Goal: Task Accomplishment & Management: Use online tool/utility

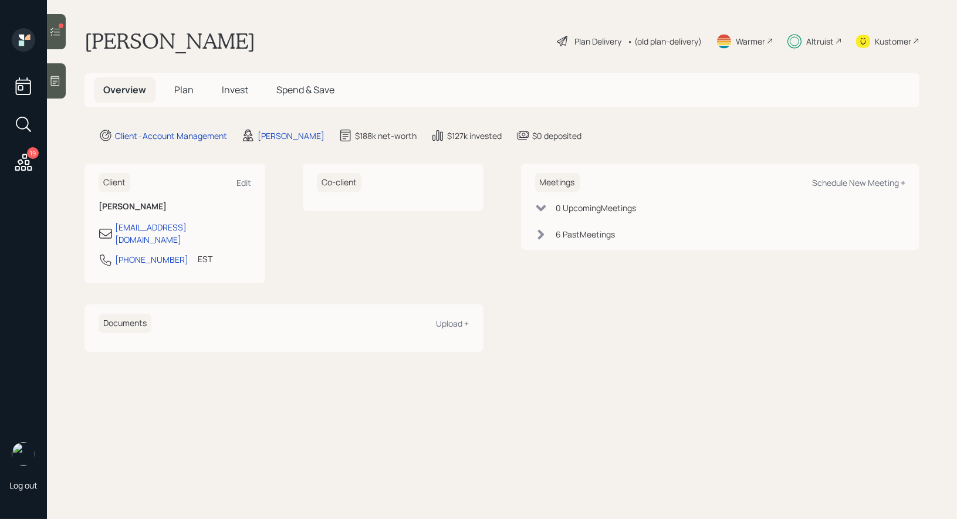
click at [60, 30] on icon at bounding box center [55, 32] width 12 height 12
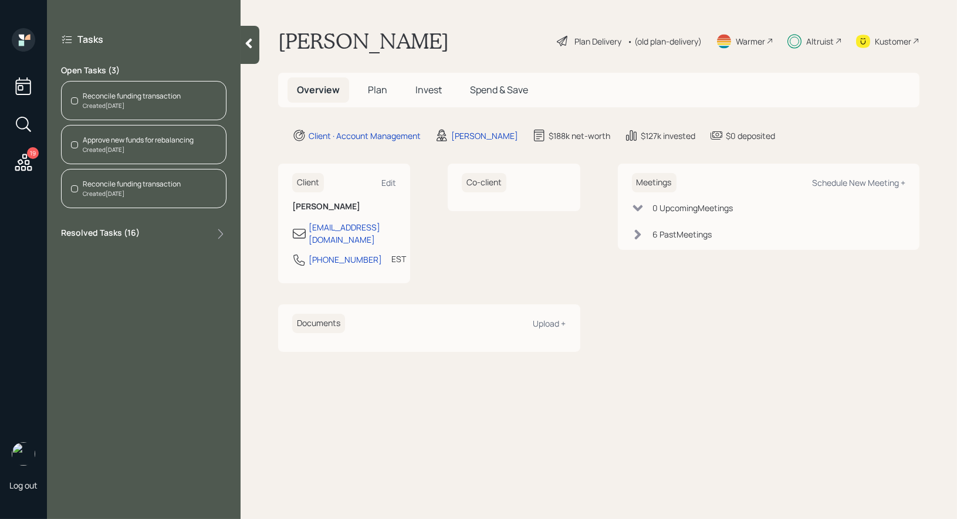
click at [192, 97] on div "Reconcile funding transaction Created [DATE]" at bounding box center [143, 100] width 165 height 39
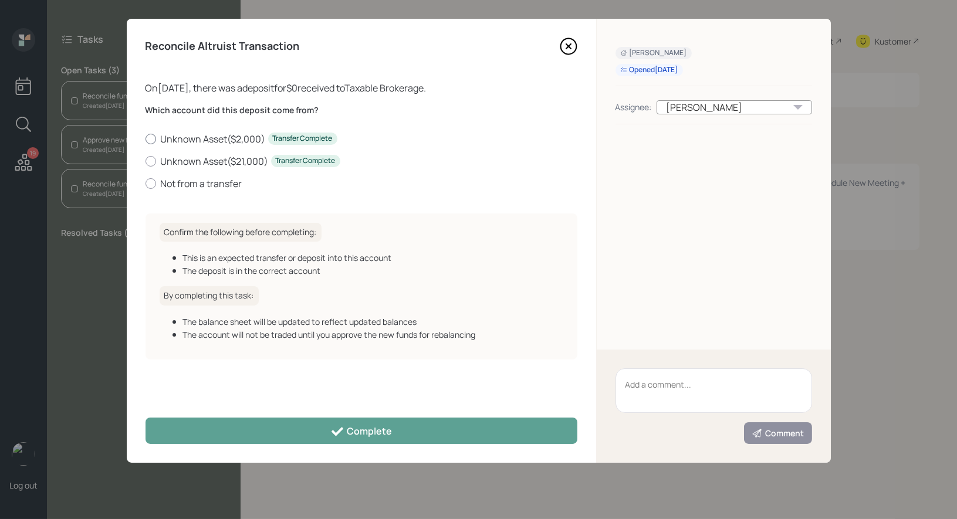
click at [151, 140] on div at bounding box center [151, 139] width 11 height 11
click at [146, 139] on input "Unknown Asset ( $2,000 ) Transfer Complete" at bounding box center [145, 138] width 1 height 1
radio input "true"
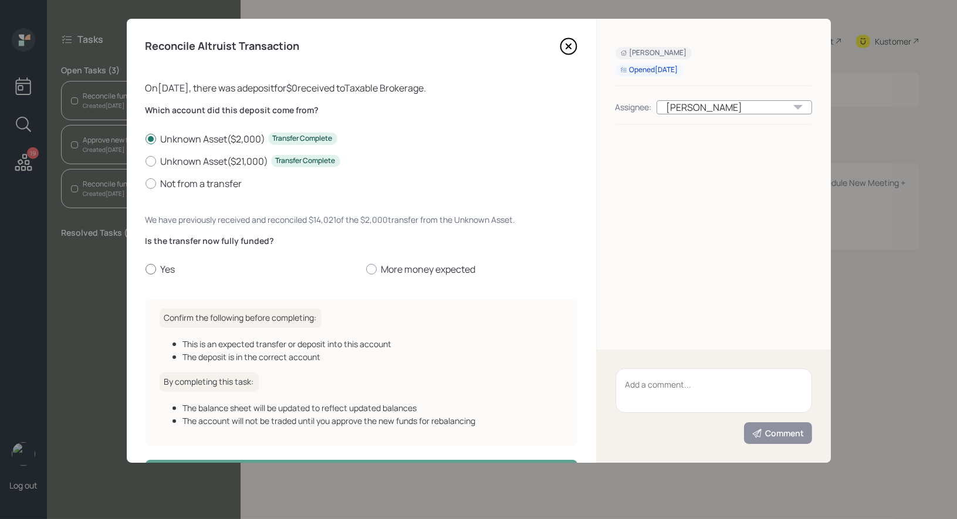
click at [148, 268] on div at bounding box center [151, 269] width 11 height 11
click at [146, 269] on input "Yes" at bounding box center [145, 269] width 1 height 1
radio input "true"
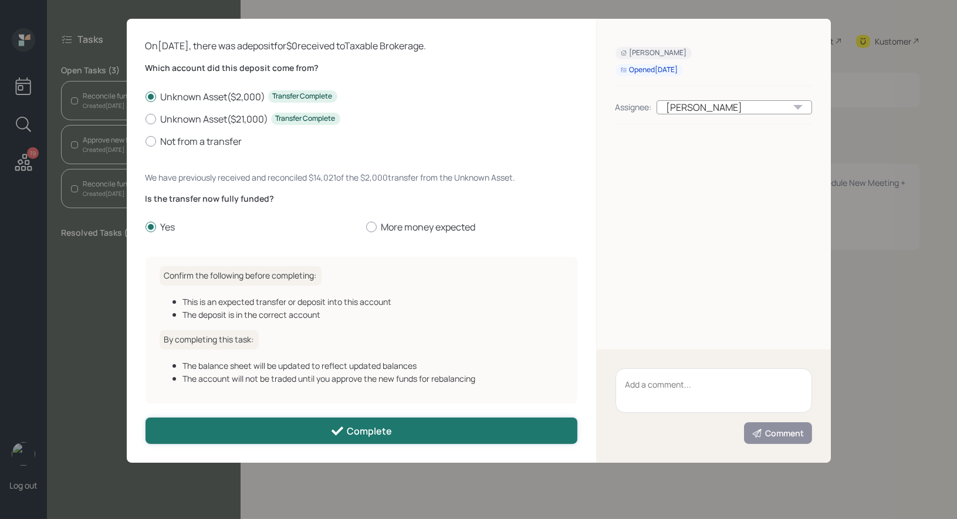
click at [261, 429] on button "Complete" at bounding box center [362, 431] width 432 height 26
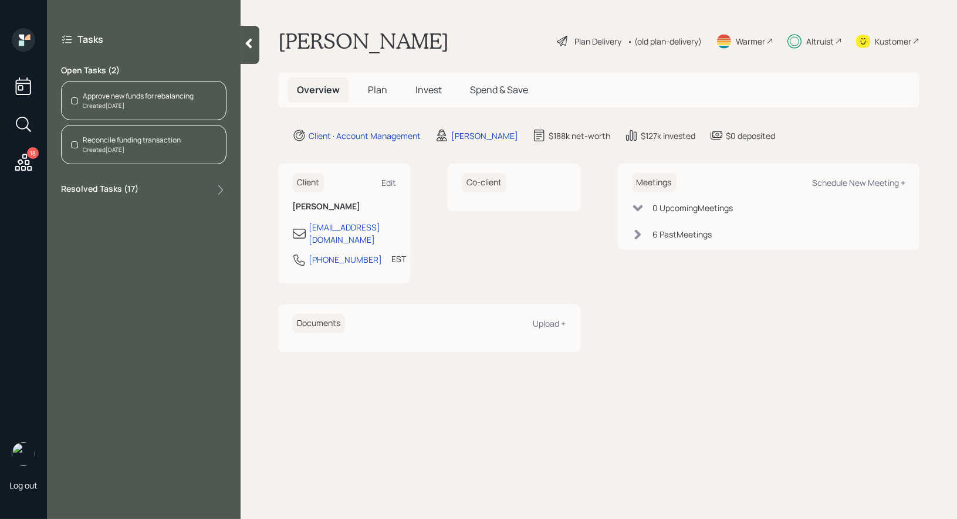
click at [134, 141] on div "Reconcile funding transaction" at bounding box center [132, 140] width 98 height 11
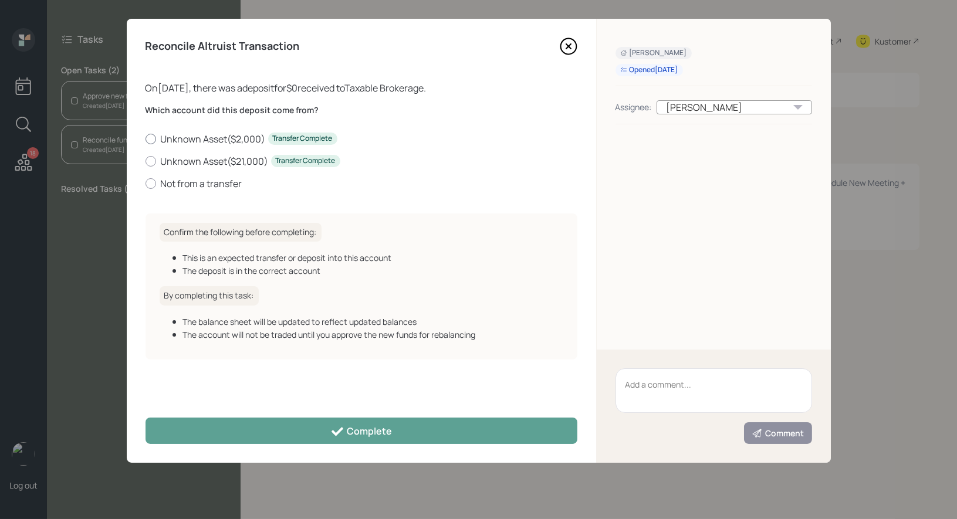
click at [197, 135] on label "Unknown Asset ( $2,000 ) Transfer Complete" at bounding box center [362, 139] width 432 height 13
click at [146, 138] on input "Unknown Asset ( $2,000 ) Transfer Complete" at bounding box center [145, 138] width 1 height 1
radio input "true"
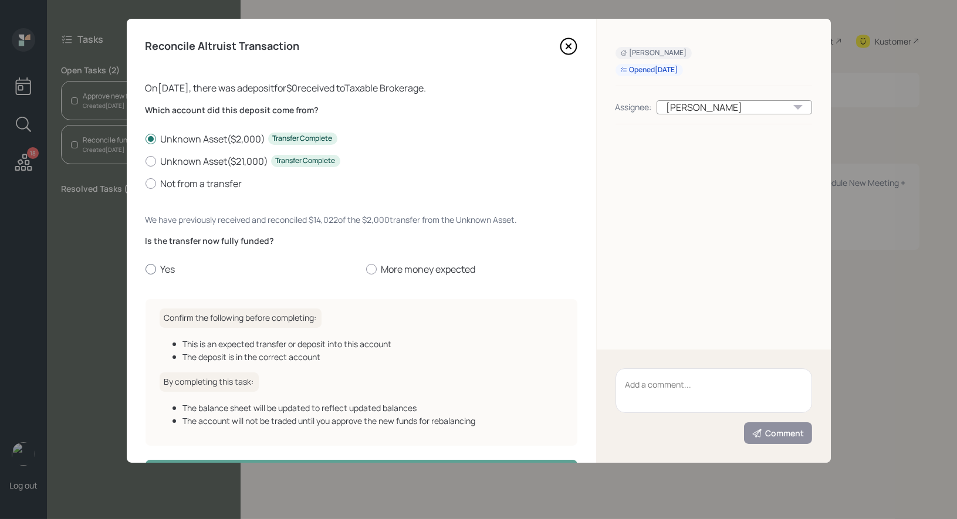
click at [150, 268] on div at bounding box center [151, 269] width 11 height 11
click at [146, 269] on input "Yes" at bounding box center [145, 269] width 1 height 1
radio input "true"
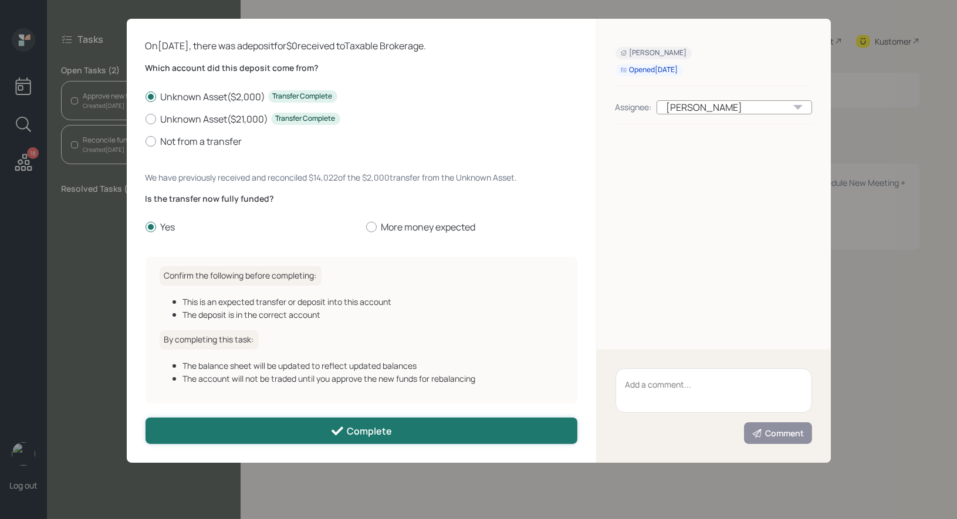
click at [227, 435] on button "Complete" at bounding box center [362, 431] width 432 height 26
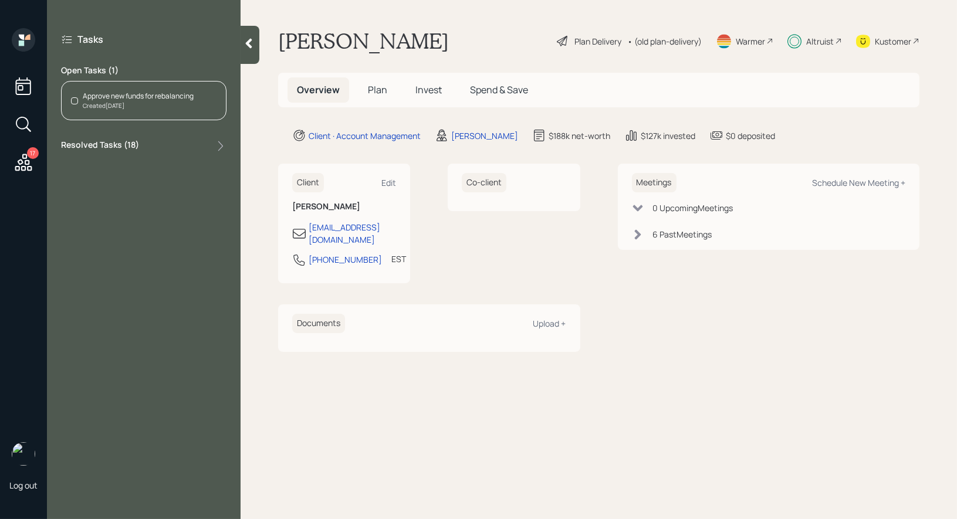
click at [156, 96] on div "Approve new funds for rebalancing" at bounding box center [138, 96] width 111 height 11
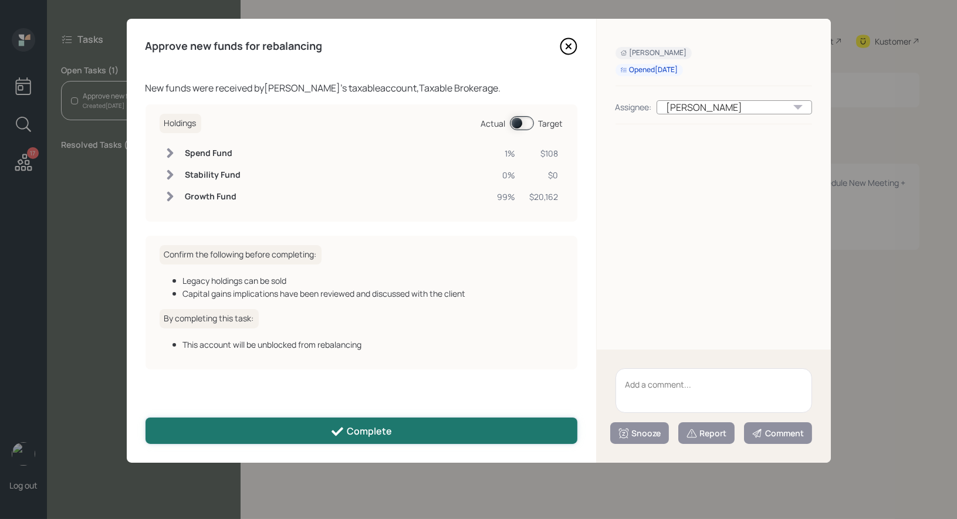
click at [268, 435] on button "Complete" at bounding box center [362, 431] width 432 height 26
